Goal: Information Seeking & Learning: Learn about a topic

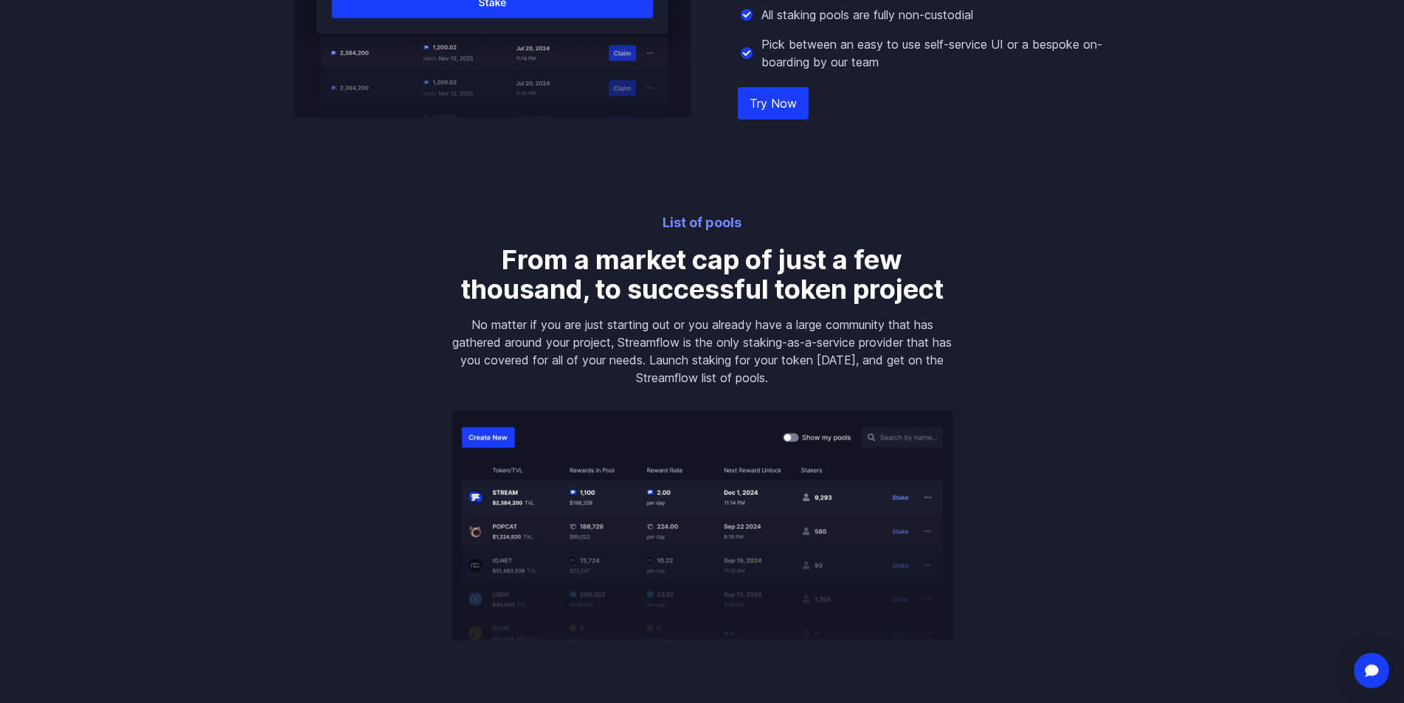
scroll to position [1845, 0]
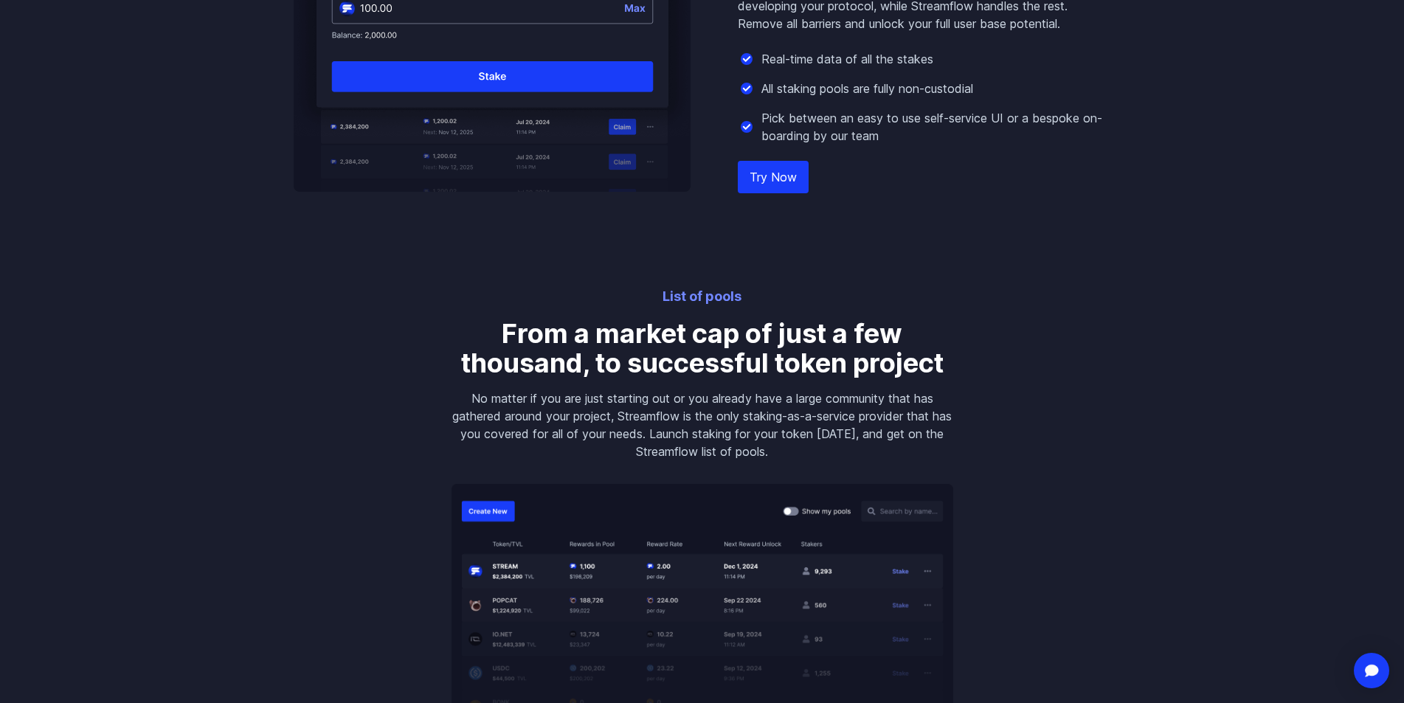
click at [631, 570] on img at bounding box center [703, 599] width 502 height 230
click at [689, 308] on div "List of pools From a market cap of just a few thousand, to successful token pro…" at bounding box center [702, 500] width 537 height 428
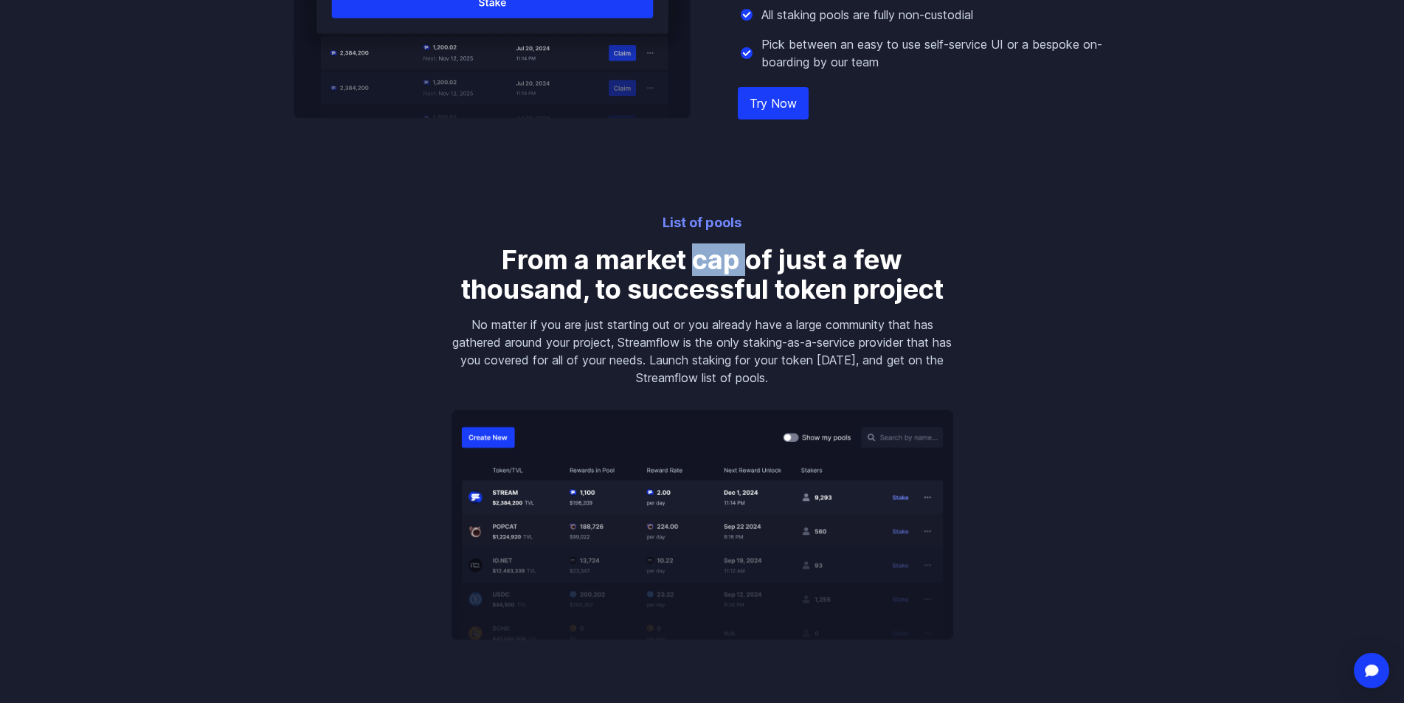
scroll to position [2214, 0]
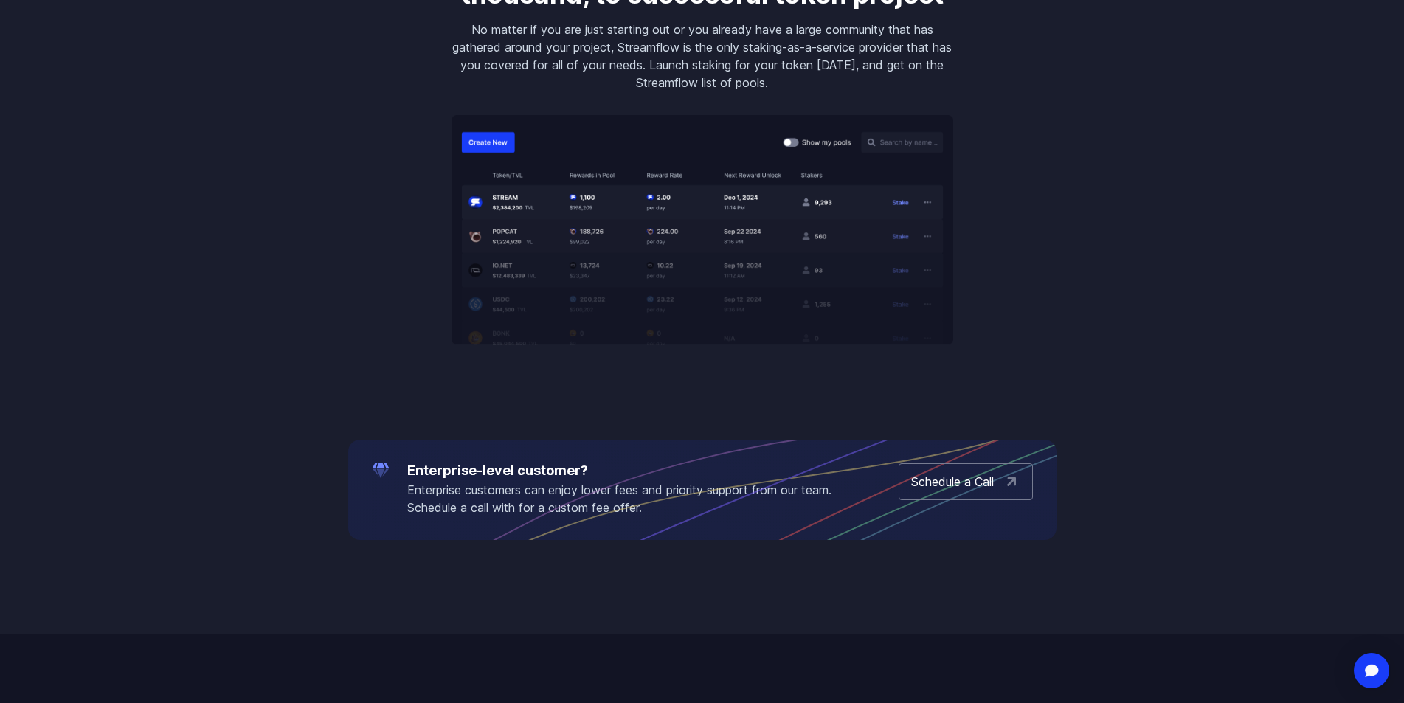
click at [638, 248] on img at bounding box center [703, 230] width 502 height 230
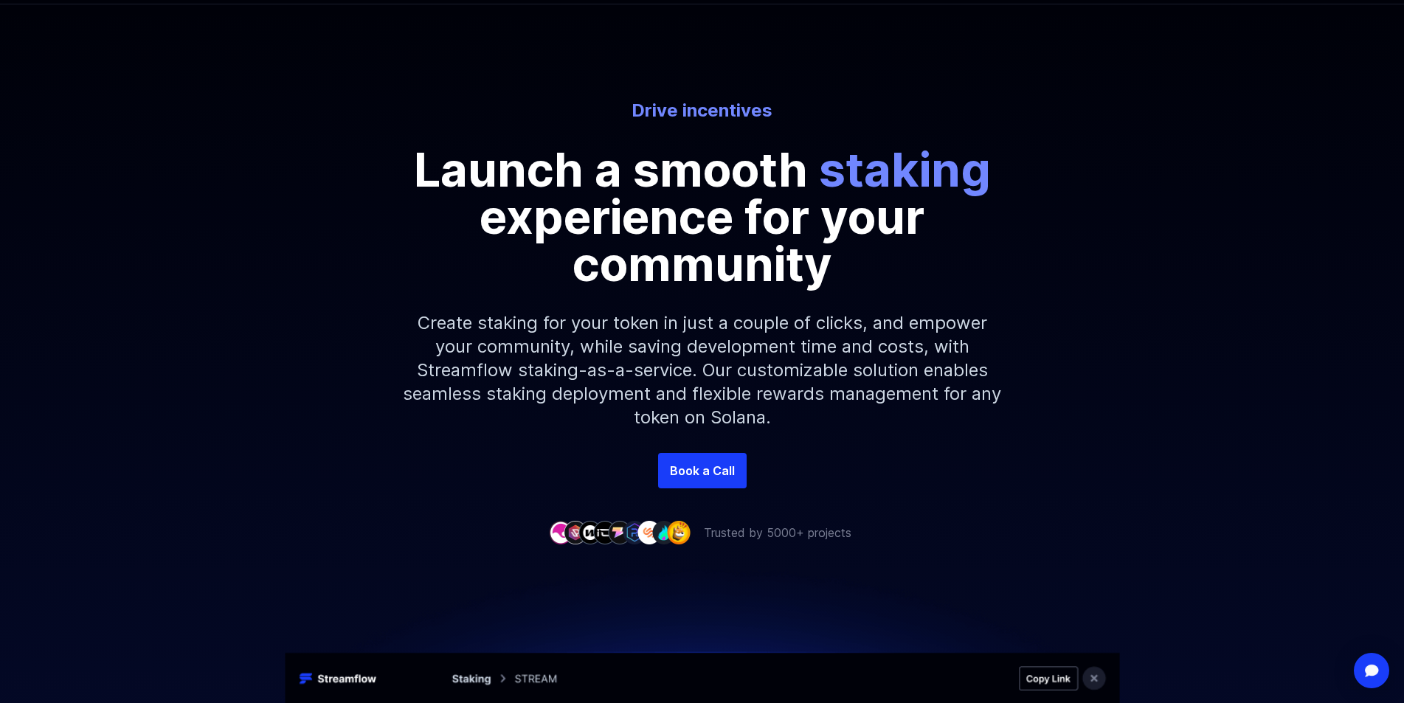
scroll to position [0, 0]
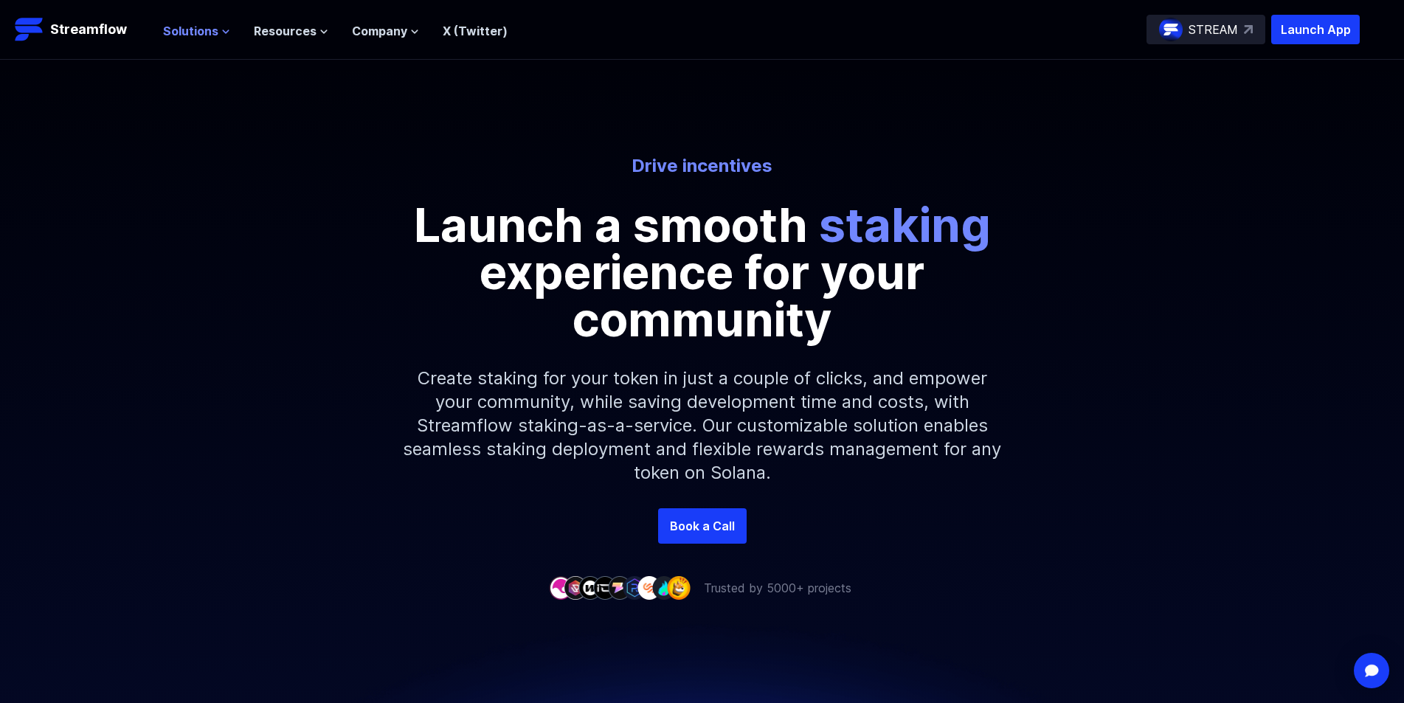
click at [223, 28] on icon at bounding box center [225, 31] width 9 height 9
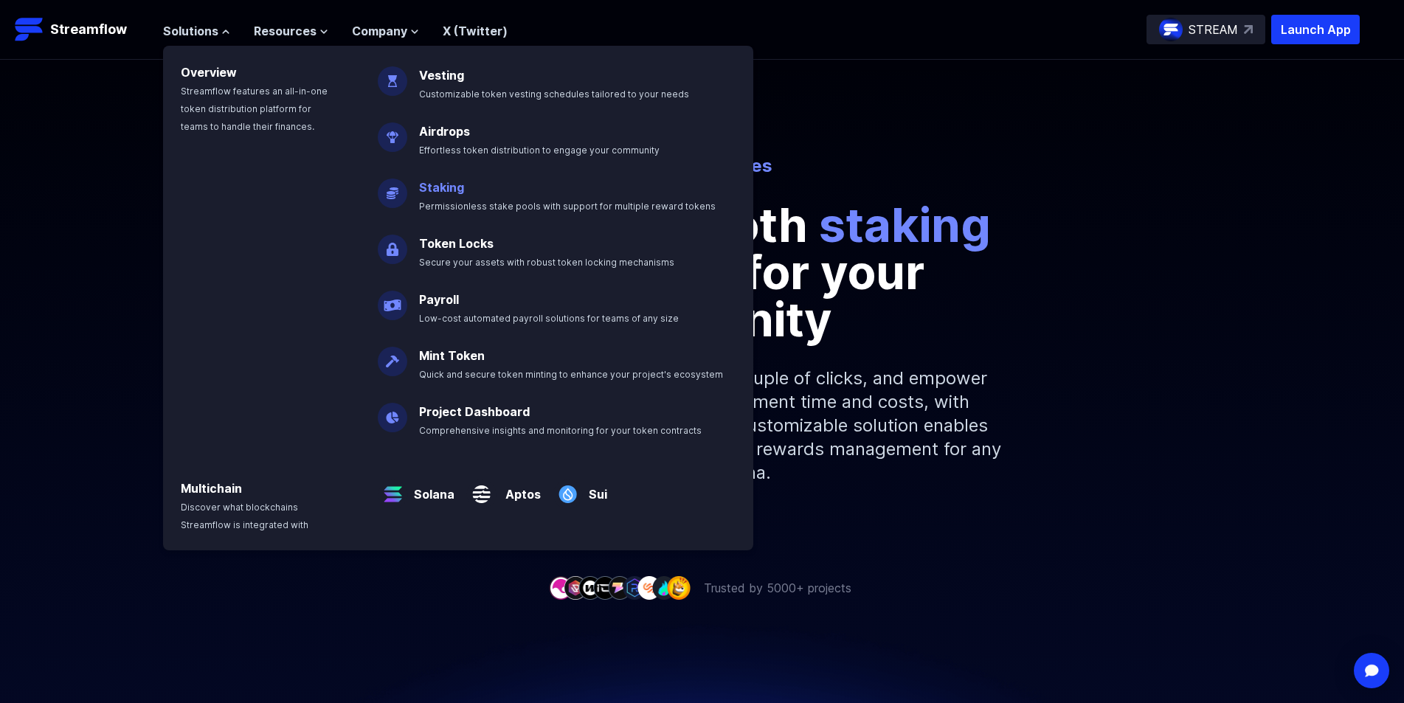
click at [448, 192] on link "Staking" at bounding box center [441, 187] width 45 height 15
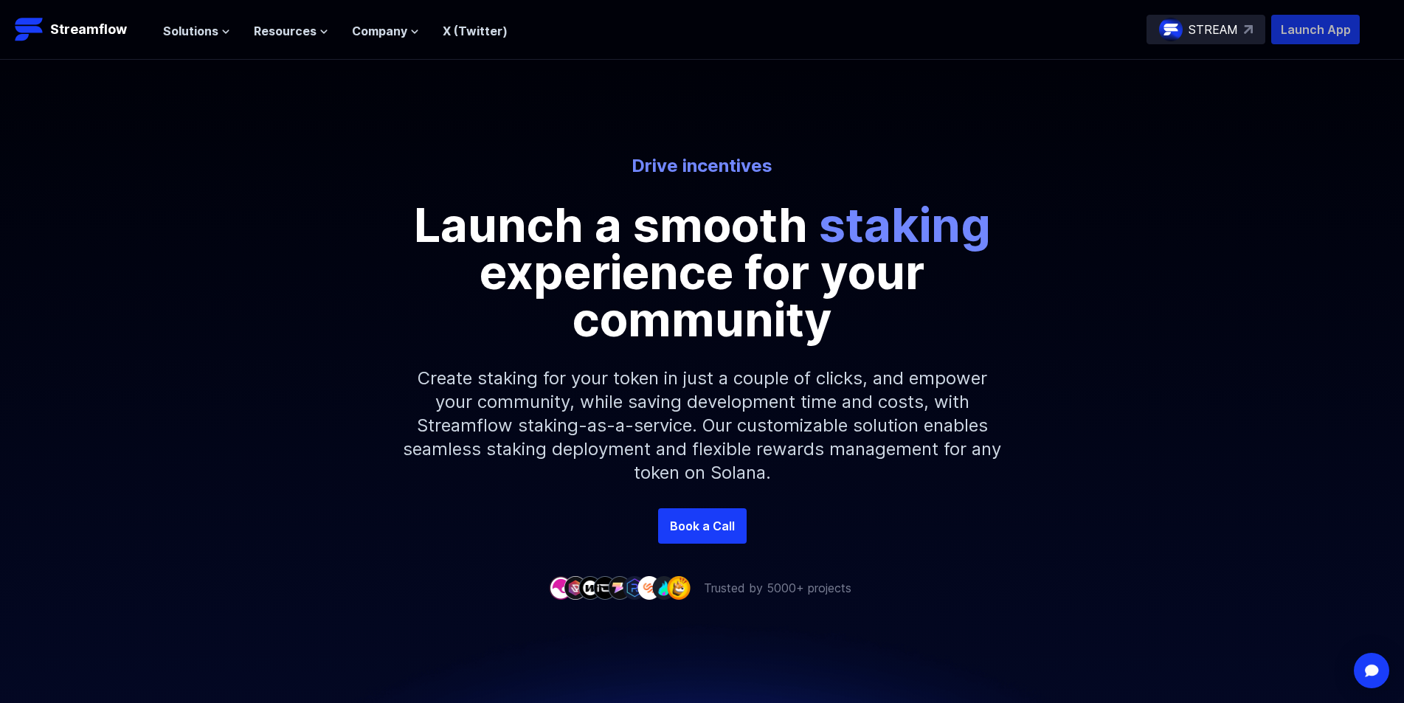
click at [1334, 27] on p "Launch App" at bounding box center [1315, 30] width 89 height 30
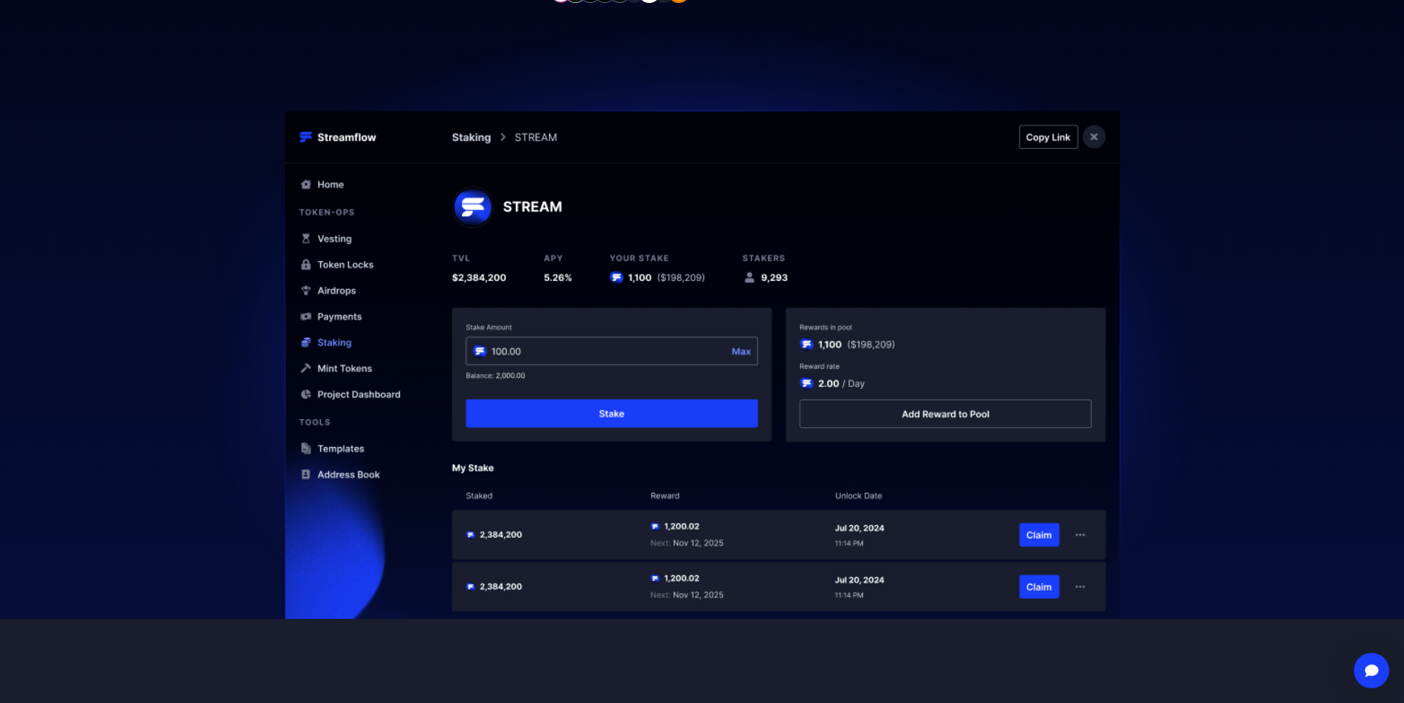
scroll to position [590, 0]
